Goal: Navigation & Orientation: Find specific page/section

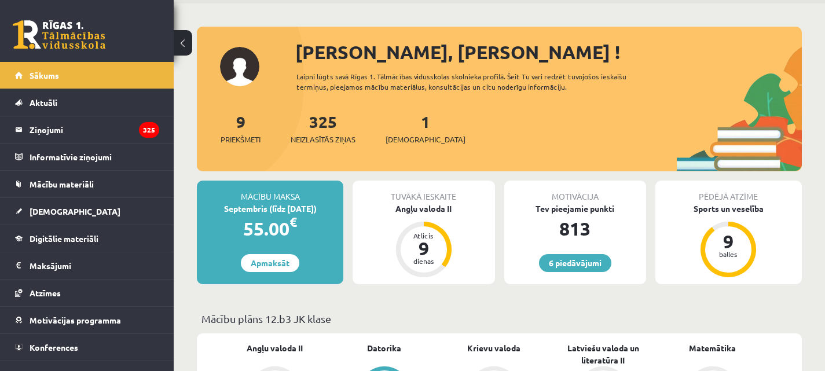
scroll to position [116, 0]
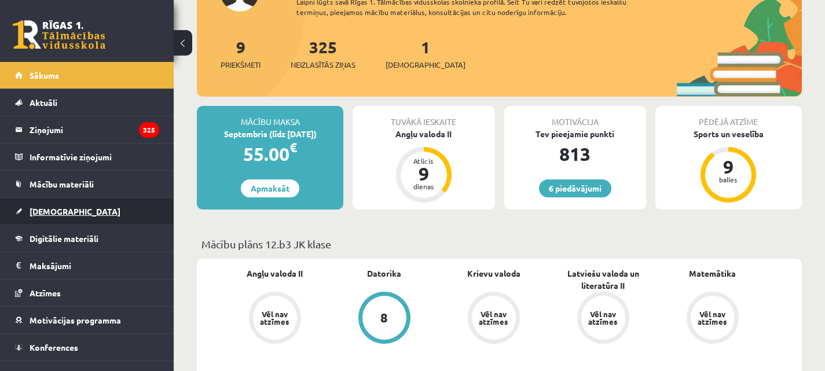
click at [53, 211] on span "[DEMOGRAPHIC_DATA]" at bounding box center [75, 211] width 91 height 10
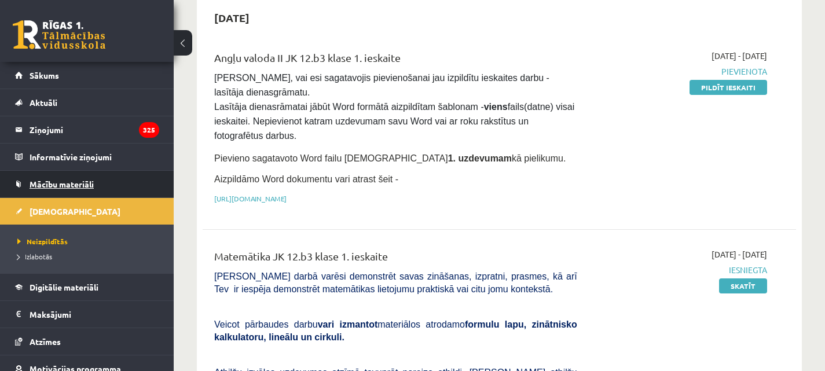
click at [81, 185] on span "Mācību materiāli" at bounding box center [62, 184] width 64 height 10
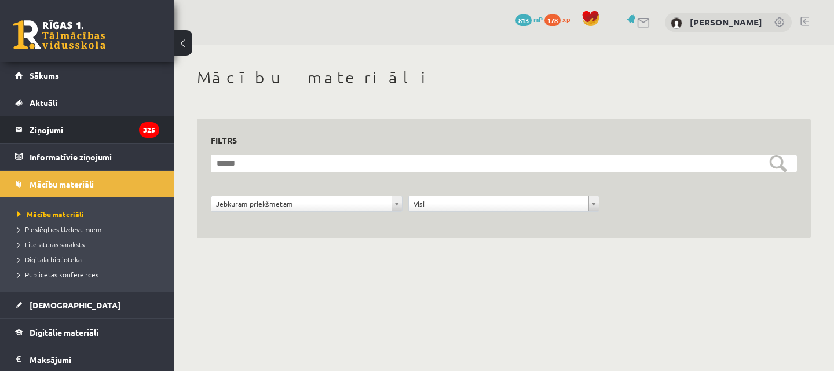
click at [51, 126] on legend "Ziņojumi 325" at bounding box center [95, 129] width 130 height 27
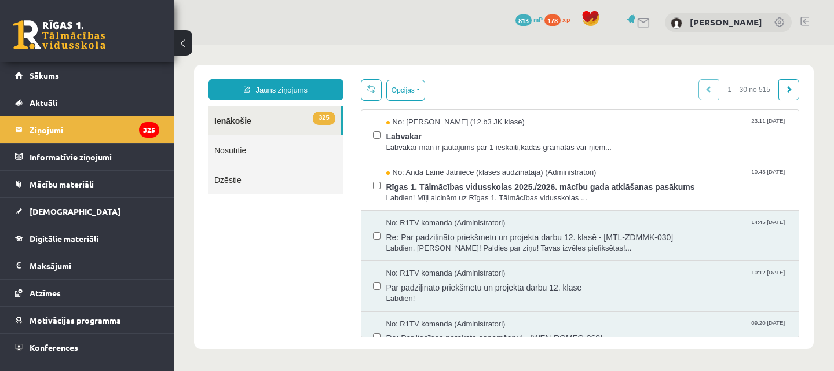
click at [47, 125] on legend "Ziņojumi 325" at bounding box center [95, 129] width 130 height 27
click at [54, 76] on span "Sākums" at bounding box center [45, 75] width 30 height 10
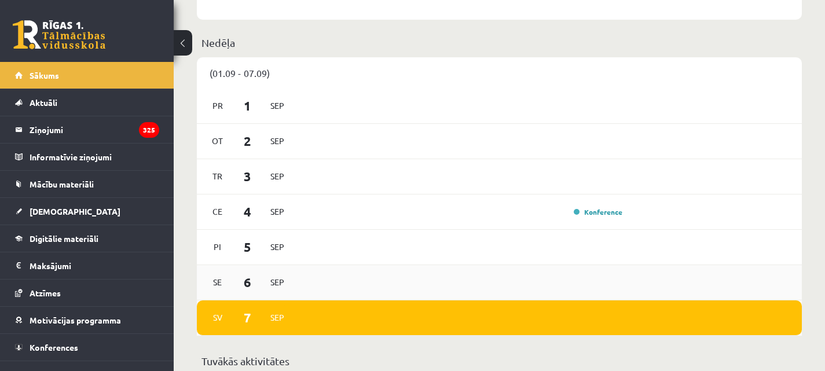
scroll to position [521, 0]
